Goal: Communication & Community: Answer question/provide support

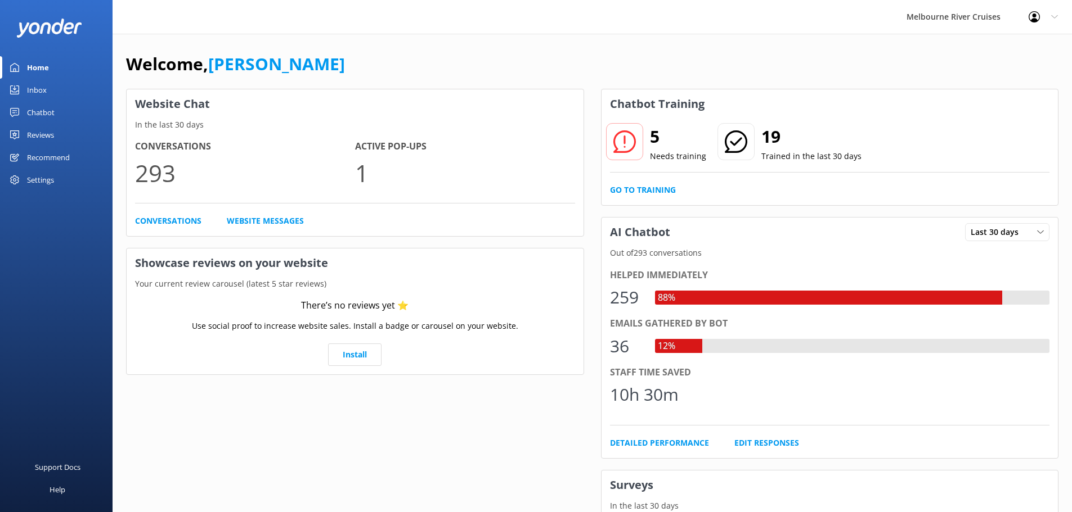
click at [42, 88] on div "Inbox" at bounding box center [37, 90] width 20 height 23
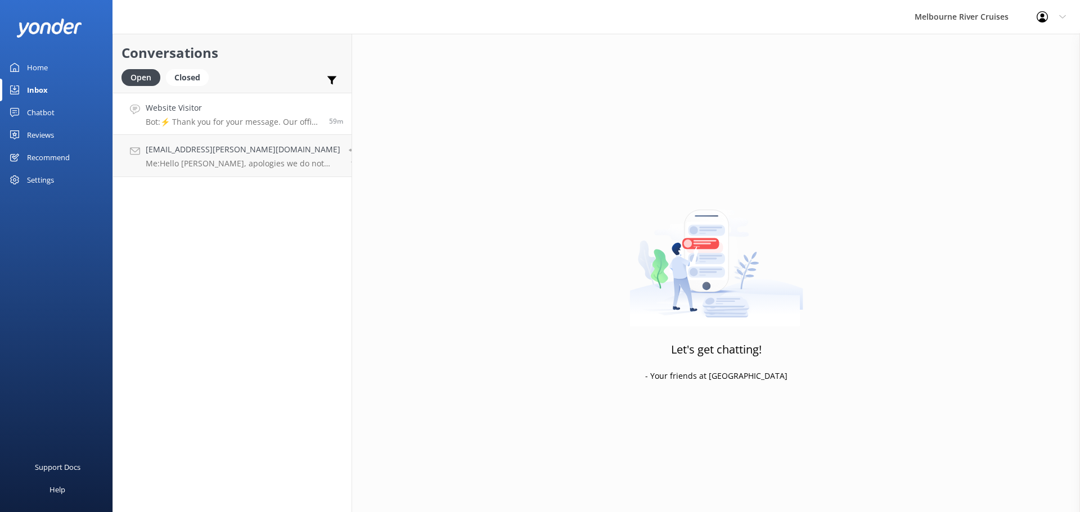
click at [236, 125] on p "Bot: ⚡ Thank you for your message. Our office hours are Mon - Fri 9.30am - 5pm.…" at bounding box center [233, 122] width 175 height 10
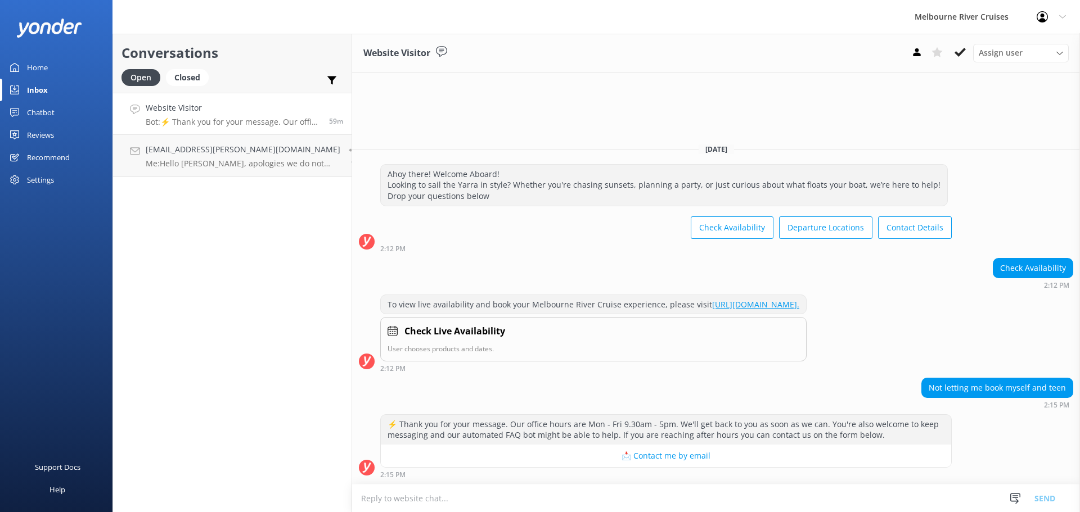
click at [614, 280] on div "Check Availability 2:12 PM" at bounding box center [716, 276] width 728 height 37
click at [200, 155] on h4 "[EMAIL_ADDRESS][PERSON_NAME][DOMAIN_NAME]" at bounding box center [243, 149] width 195 height 12
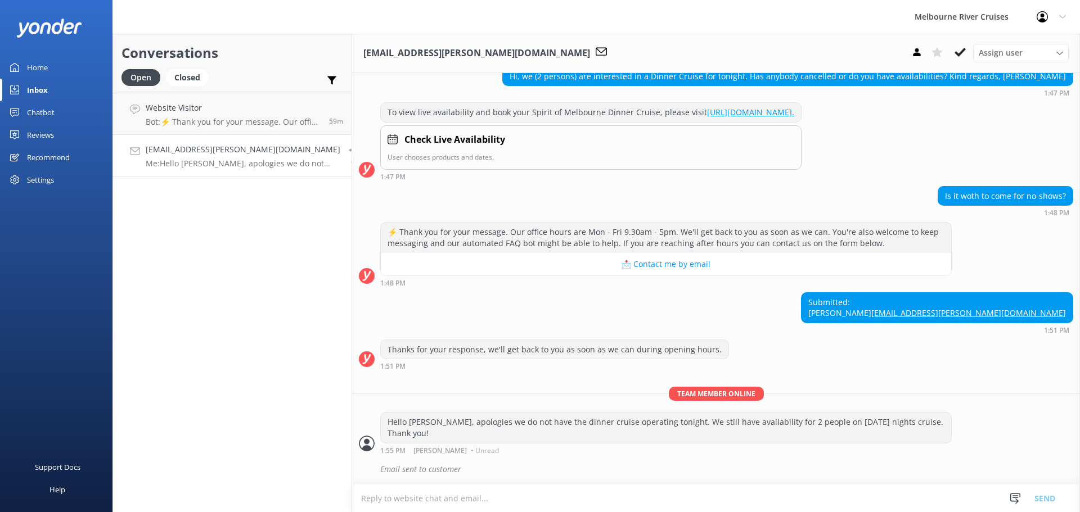
scroll to position [142, 0]
click at [211, 120] on p "Bot: ⚡ Thank you for your message. Our office hours are Mon - Fri 9.30am - 5pm.…" at bounding box center [233, 122] width 175 height 10
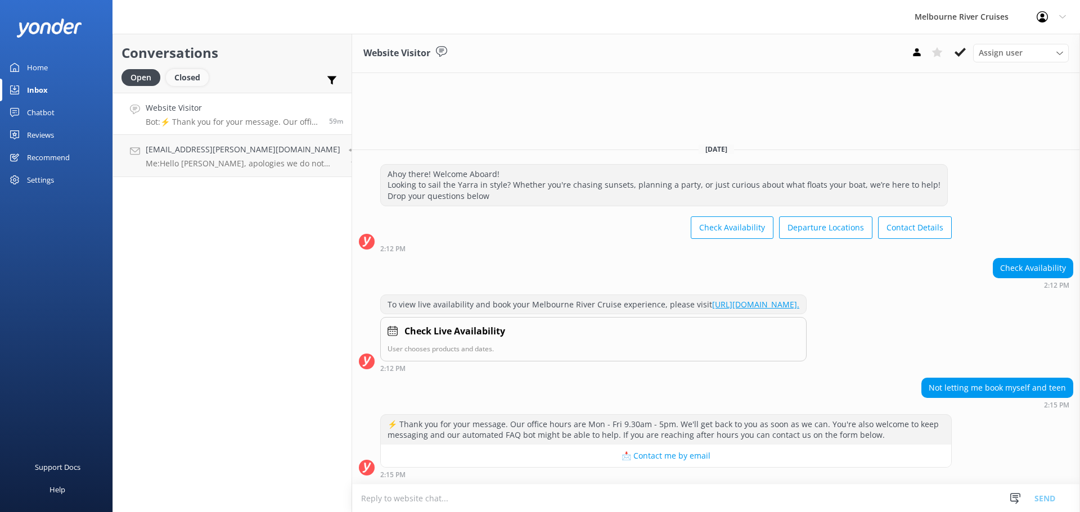
click at [185, 74] on div "Closed" at bounding box center [187, 77] width 43 height 17
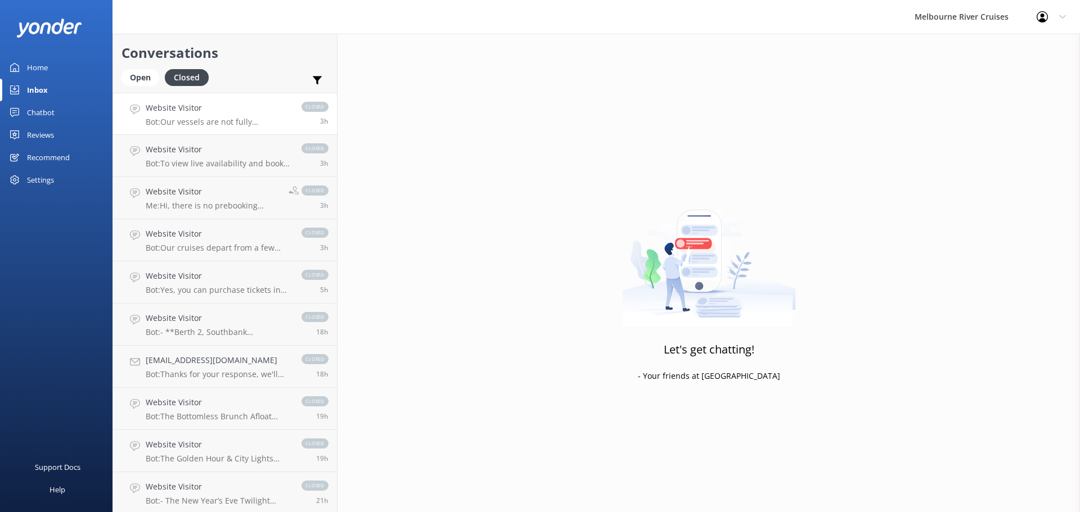
click at [177, 123] on p "Bot: Our vessels are not fully wheelchair accessible, but we can accommodate fo…" at bounding box center [218, 122] width 145 height 10
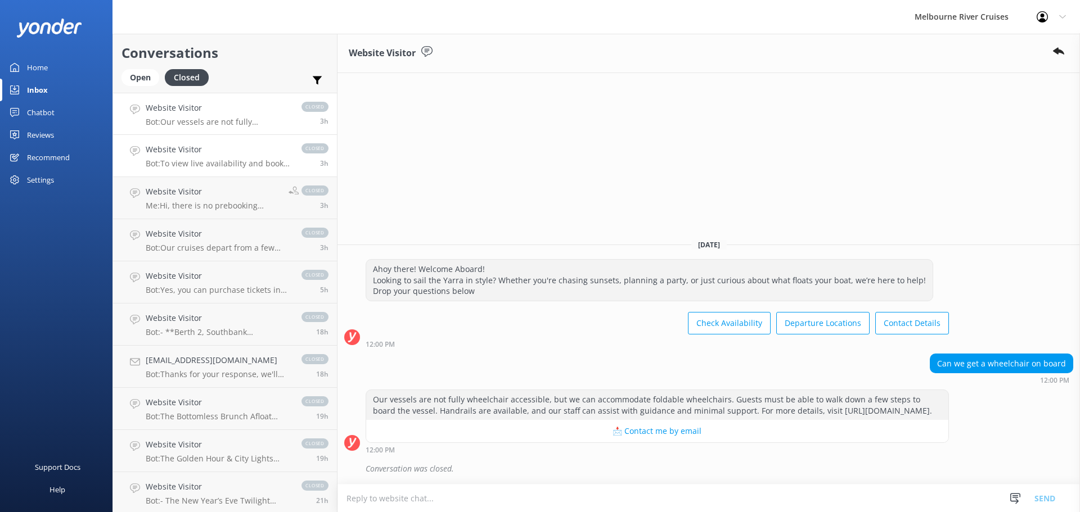
click at [236, 172] on link "Website Visitor Bot: To view live availability and book your Melbourne River Cr…" at bounding box center [225, 156] width 224 height 42
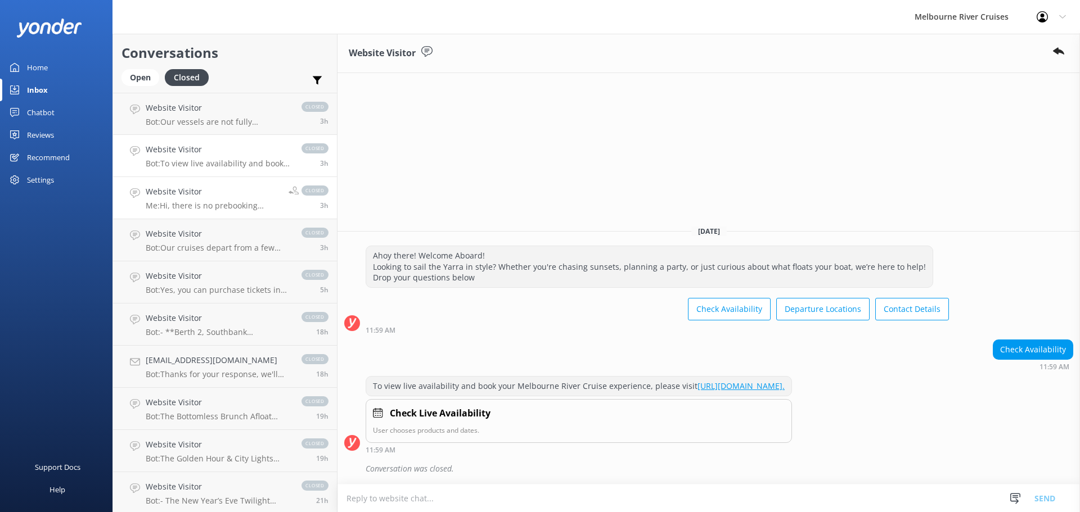
click at [223, 200] on div "Website Visitor Me: Hi, there is no prebooking without payment. Only booking wi…" at bounding box center [213, 198] width 134 height 25
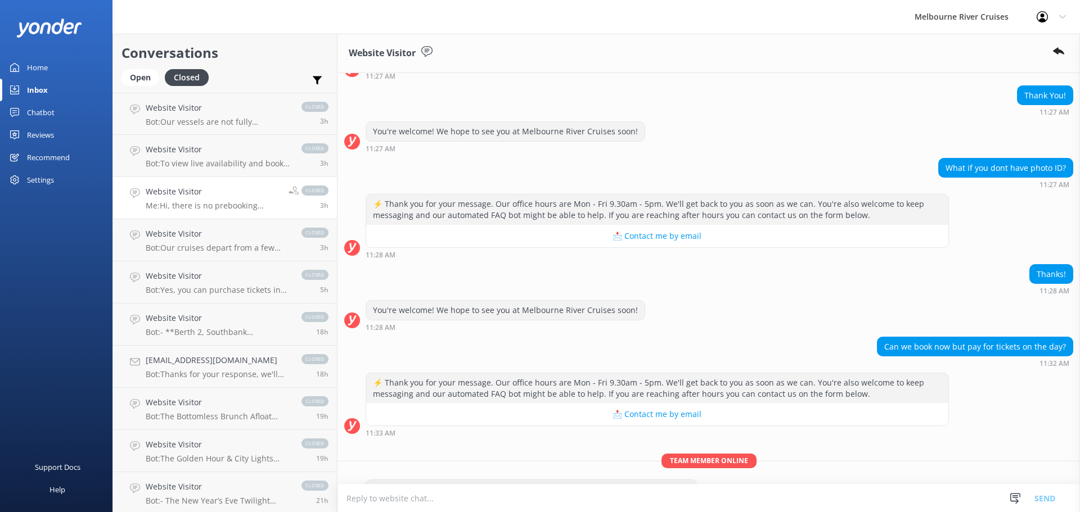
scroll to position [251, 0]
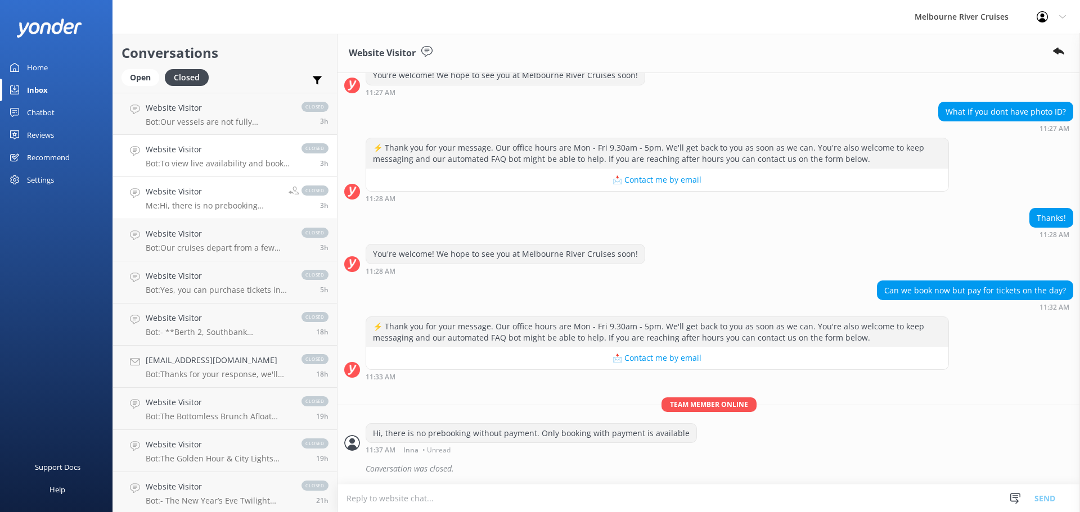
click at [208, 163] on p "Bot: To view live availability and book your Melbourne River Cruise experience,…" at bounding box center [218, 164] width 145 height 10
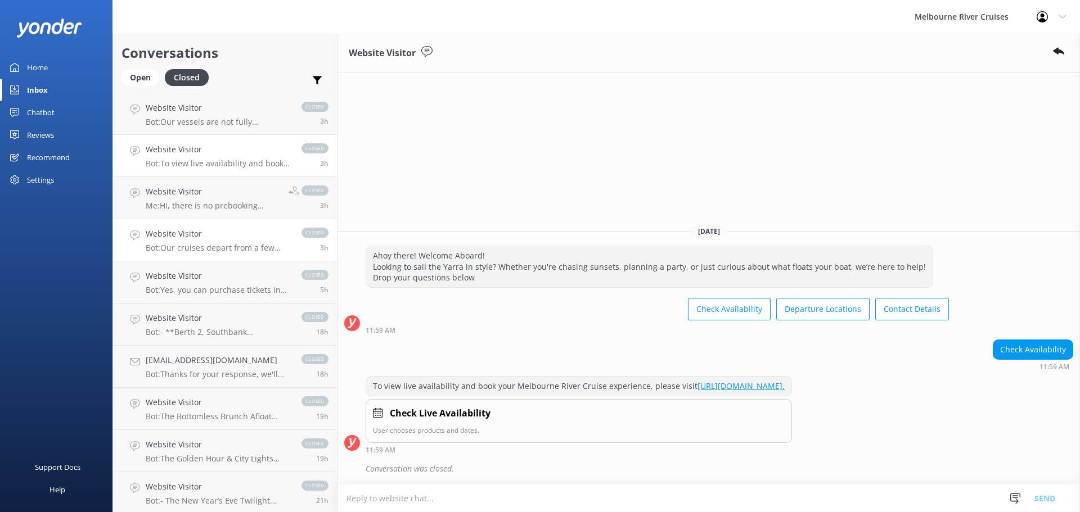
click at [223, 238] on h4 "Website Visitor" at bounding box center [218, 234] width 145 height 12
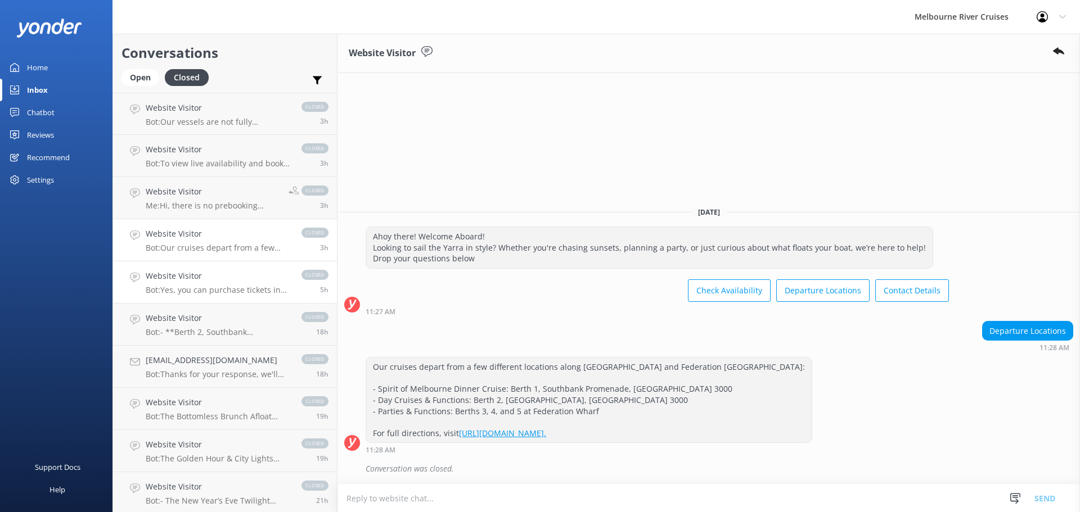
click at [224, 287] on p "Bot: Yes, you can purchase tickets in person at [GEOGRAPHIC_DATA] (Berth 2) and…" at bounding box center [218, 290] width 145 height 10
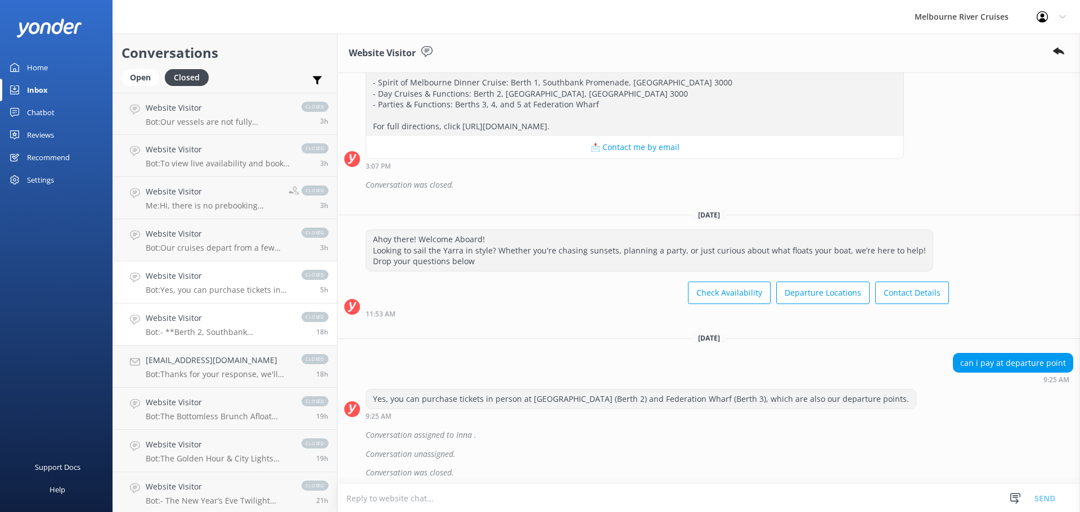
scroll to position [469, 0]
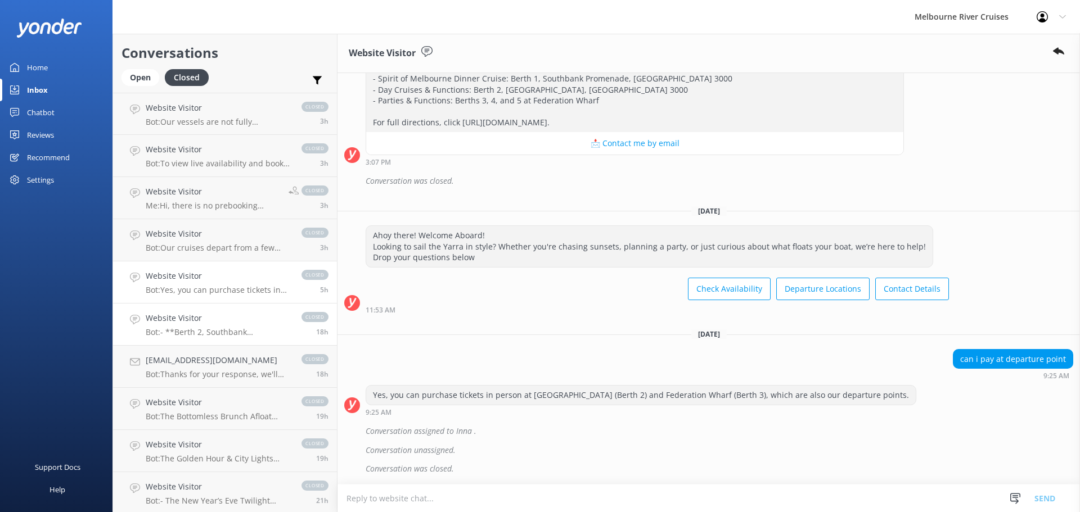
click at [239, 327] on div "Website Visitor Bot: - **Berth 2, Southbank Promenade**: Various cruises such a…" at bounding box center [218, 324] width 145 height 25
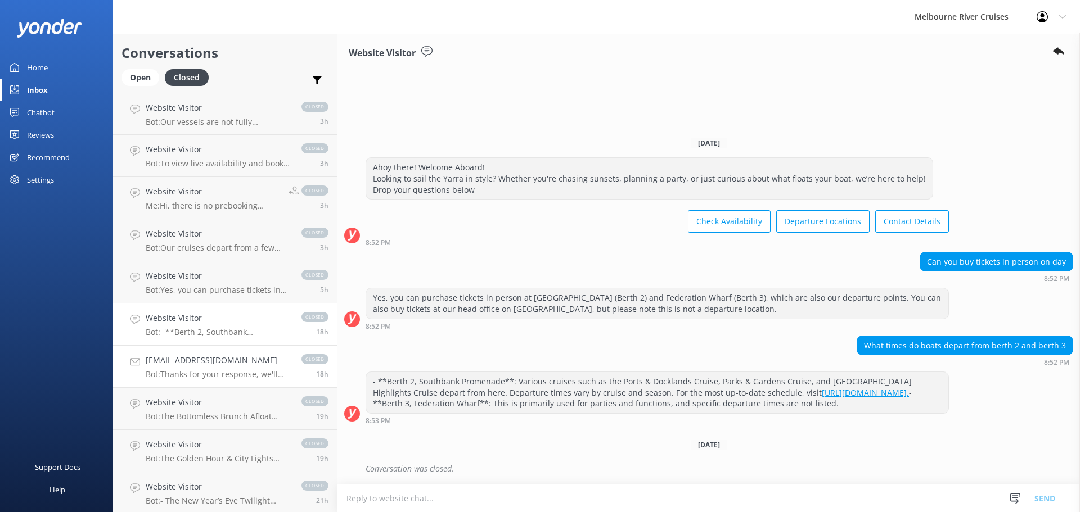
click at [221, 375] on p "Bot: Thanks for your response, we'll get back to you as soon as we can during o…" at bounding box center [218, 375] width 145 height 10
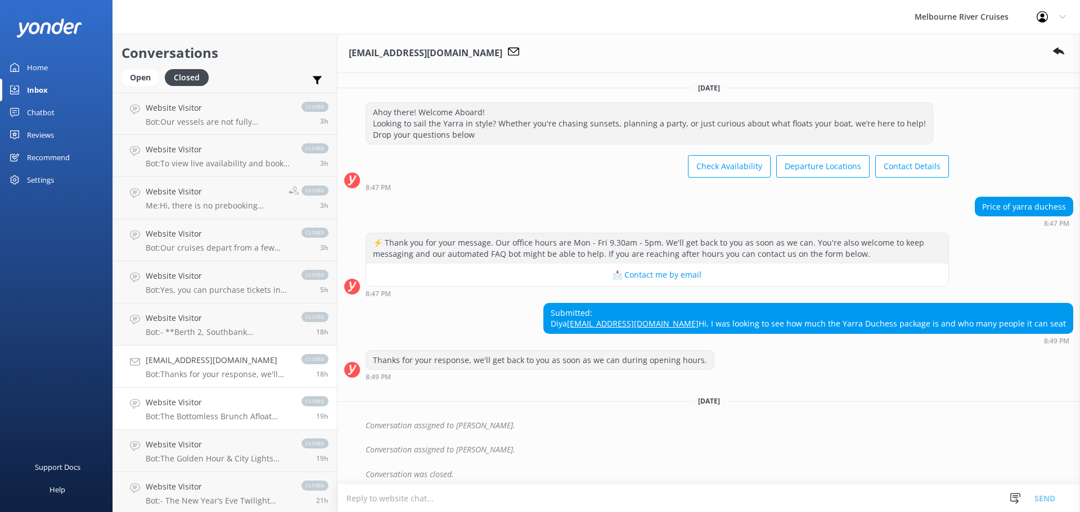
scroll to position [28, 0]
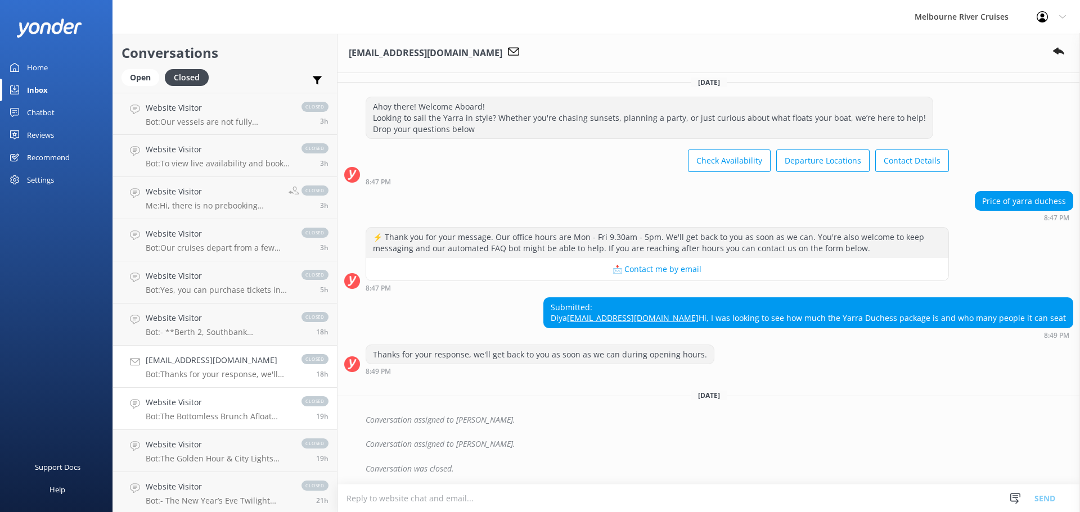
click at [236, 395] on link "Website Visitor Bot: The Bottomless Brunch Afloat Brunch Cruise menu features f…" at bounding box center [225, 409] width 224 height 42
